Goal: Information Seeking & Learning: Check status

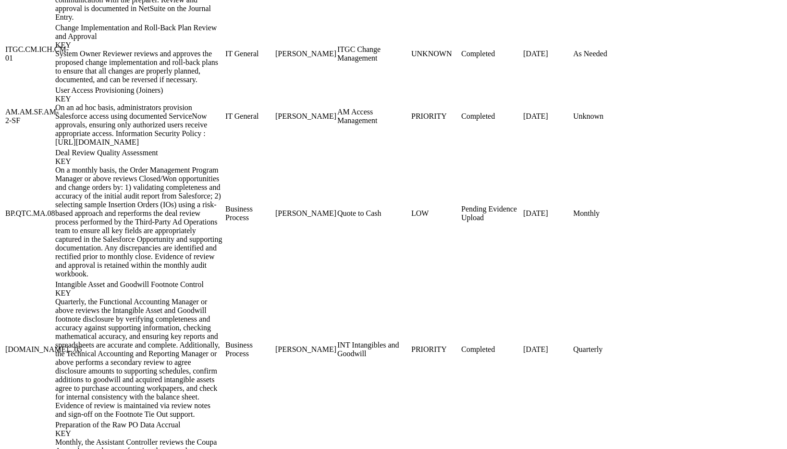
scroll to position [1362, 0]
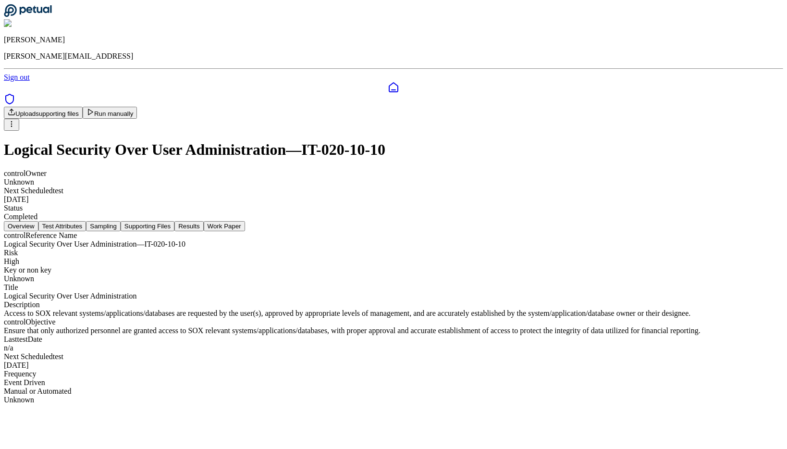
click at [203, 221] on button "Results" at bounding box center [188, 226] width 29 height 10
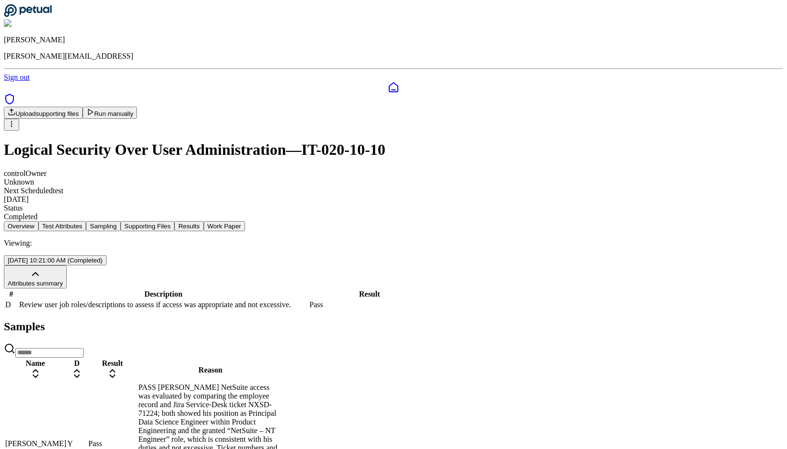
click at [650, 187] on html "[PERSON_NAME] [PERSON_NAME][EMAIL_ADDRESS] Sign out Upload supporting files Run…" at bounding box center [393, 301] width 787 height 602
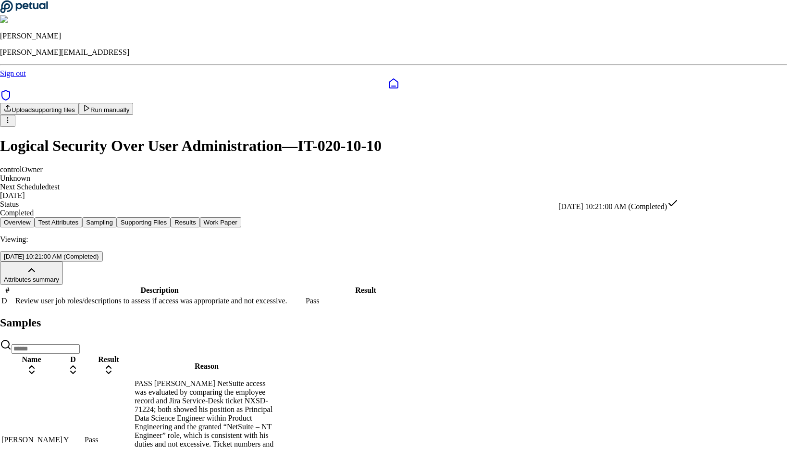
click at [514, 218] on html "James Lee james@petual.ai Sign out Upload supporting files Run manually Logical…" at bounding box center [395, 299] width 791 height 598
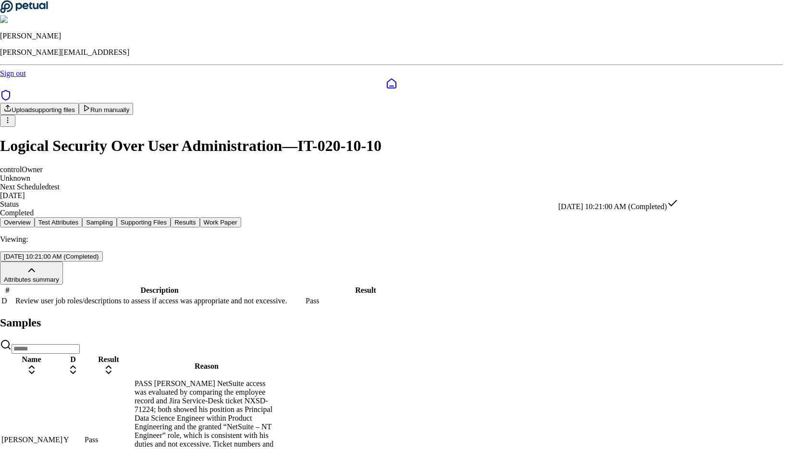
click at [598, 187] on html "James Lee james@petual.ai Sign out Upload supporting files Run manually Logical…" at bounding box center [393, 299] width 787 height 598
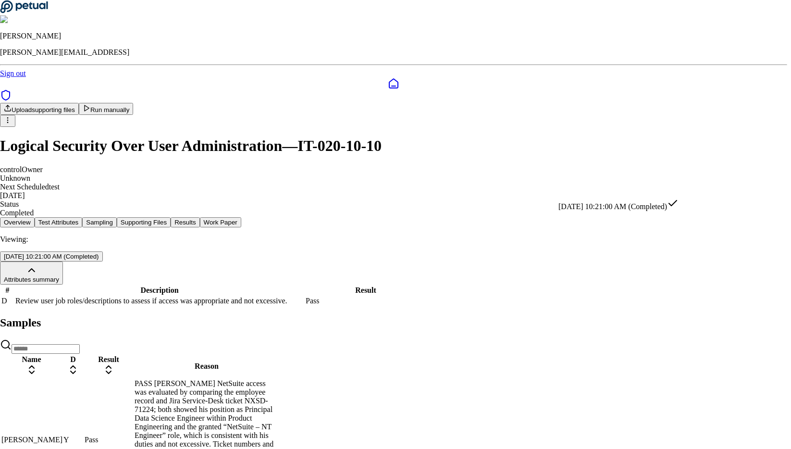
click at [533, 208] on html "James Lee james@petual.ai Sign out Upload supporting files Run manually Logical…" at bounding box center [395, 299] width 791 height 598
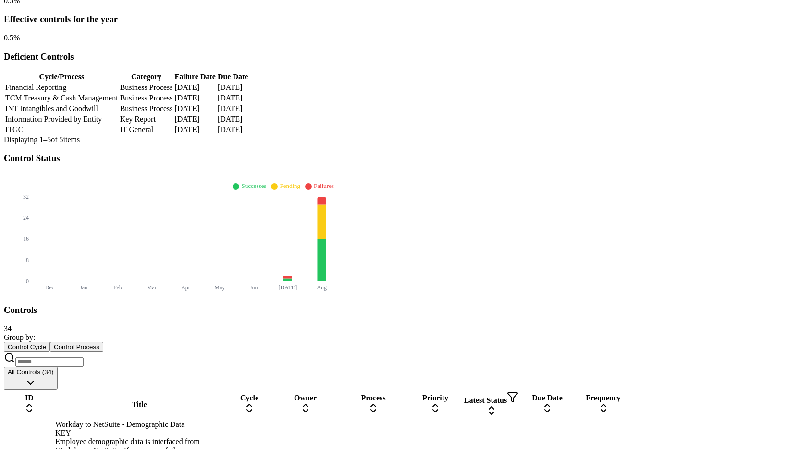
scroll to position [225, 0]
click at [336, 448] on div "Joanna Wheeler" at bounding box center [305, 456] width 60 height 9
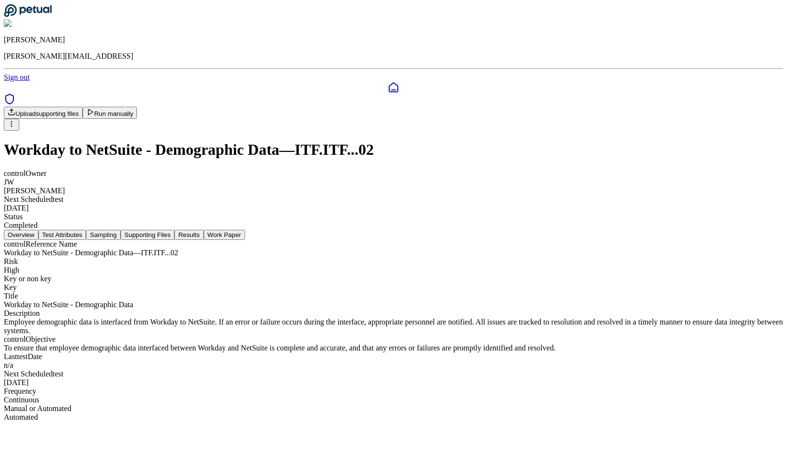
click at [203, 230] on button "Results" at bounding box center [188, 235] width 29 height 10
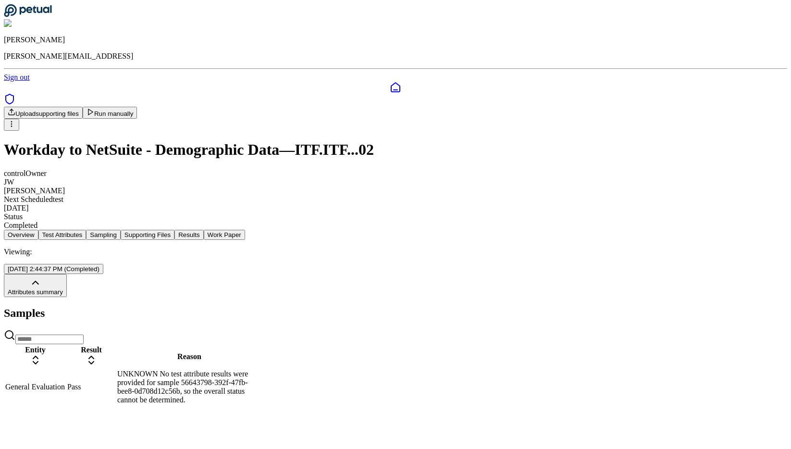
click at [638, 248] on div "Viewing: 9/15/2025, 2:44:37 PM (Completed)" at bounding box center [396, 261] width 784 height 26
click at [630, 187] on html "James Lee james@petual.ai Sign out Upload supporting files Run manually Workday…" at bounding box center [395, 206] width 791 height 413
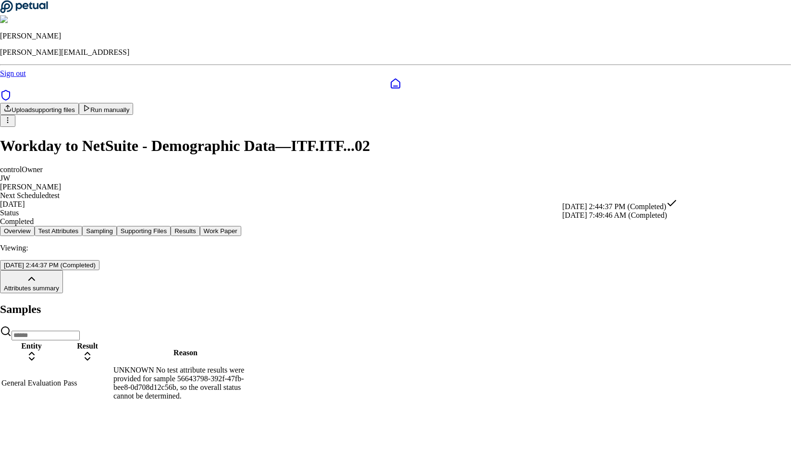
click at [626, 220] on div "8/22/2025, 7:49:46 AM (Completed)" at bounding box center [619, 215] width 115 height 9
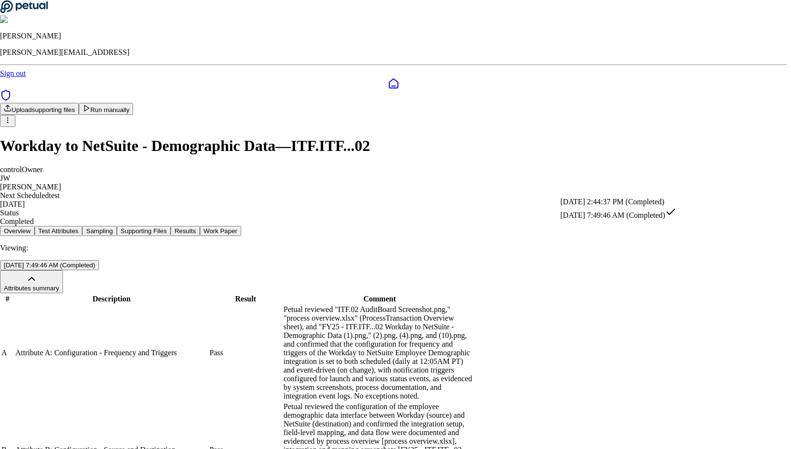
click at [622, 205] on div "9/15/2025, 2:44:37 PM (Completed)" at bounding box center [618, 202] width 116 height 9
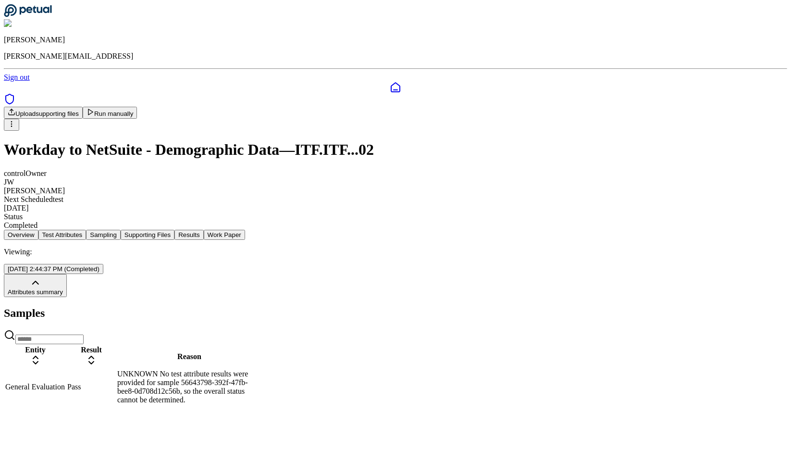
click at [246, 230] on nav "Overview Test Attributes Sampling Supporting Files Results Work Paper" at bounding box center [396, 235] width 784 height 10
click at [87, 230] on button "Test Attributes" at bounding box center [62, 235] width 48 height 10
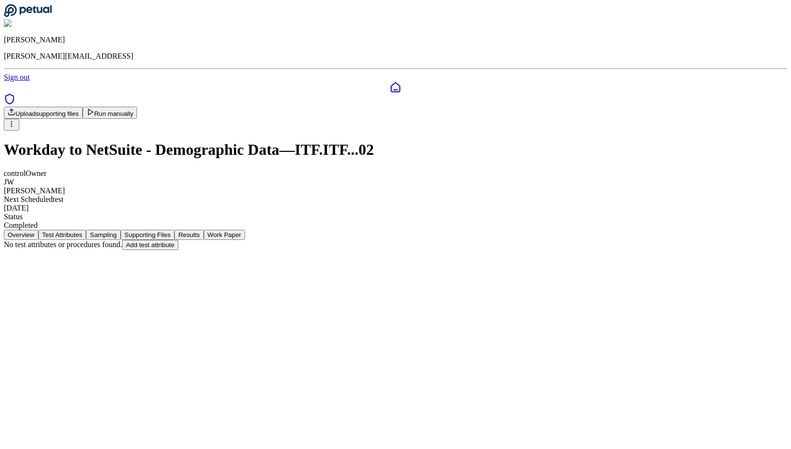
click at [121, 230] on button "Sampling" at bounding box center [103, 235] width 35 height 10
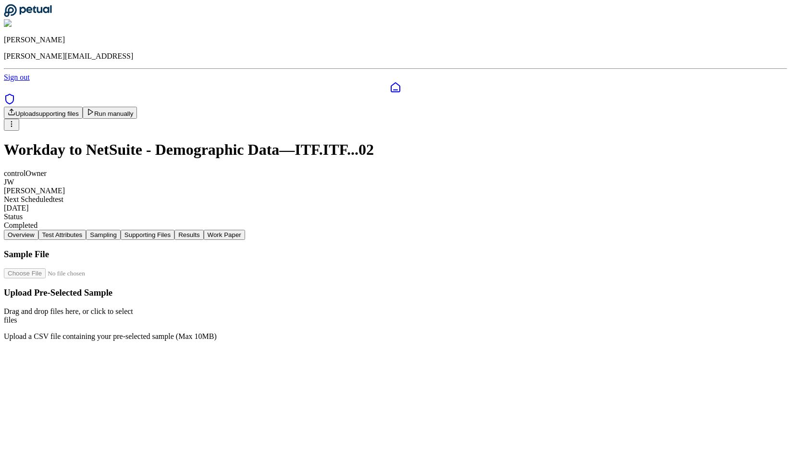
click at [203, 230] on button "Results" at bounding box center [188, 235] width 29 height 10
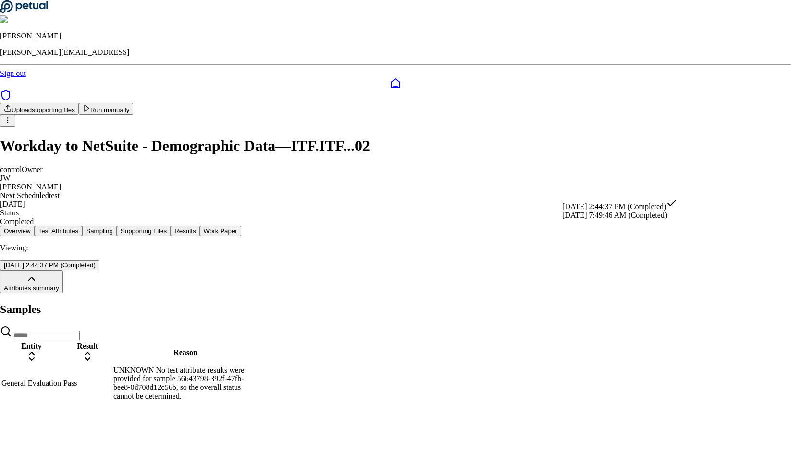
click at [644, 194] on html "James Lee james@petual.ai Sign out Upload supporting files Run manually Workday…" at bounding box center [395, 205] width 791 height 410
click at [637, 220] on div "8/22/2025, 7:49:46 AM (Completed)" at bounding box center [619, 215] width 115 height 9
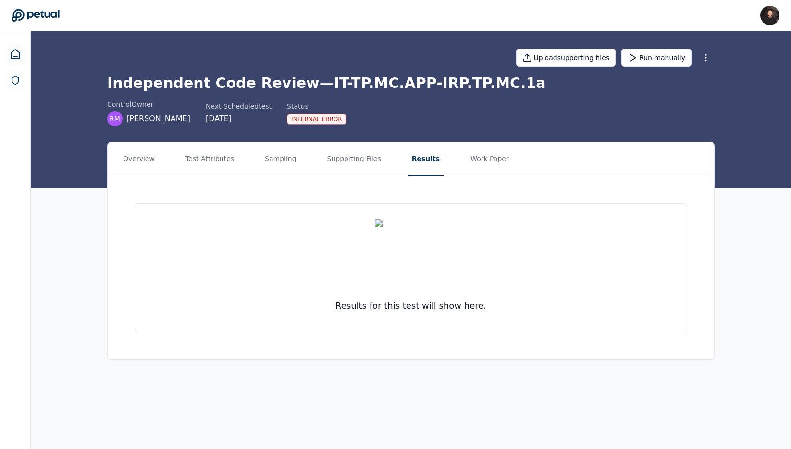
click at [569, 109] on div "control Owner RM [PERSON_NAME] Next Scheduled test [DATE] Status Internal Error" at bounding box center [411, 113] width 608 height 27
click at [343, 163] on button "Supporting Files" at bounding box center [355, 159] width 62 height 34
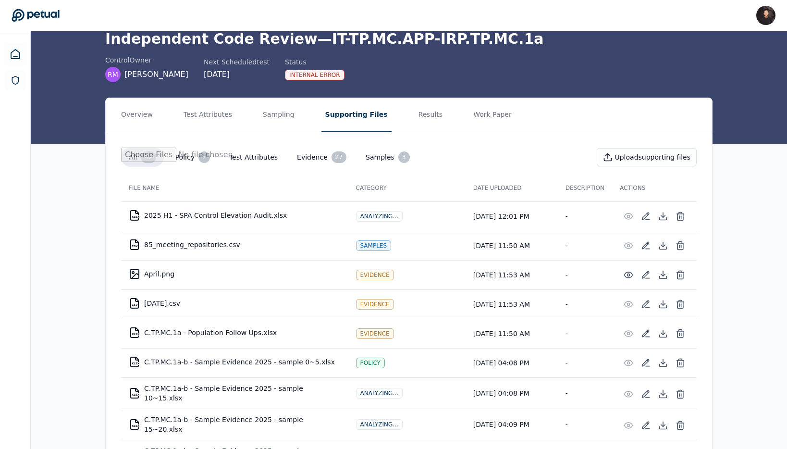
scroll to position [55, 0]
